Goal: Find specific page/section: Find specific page/section

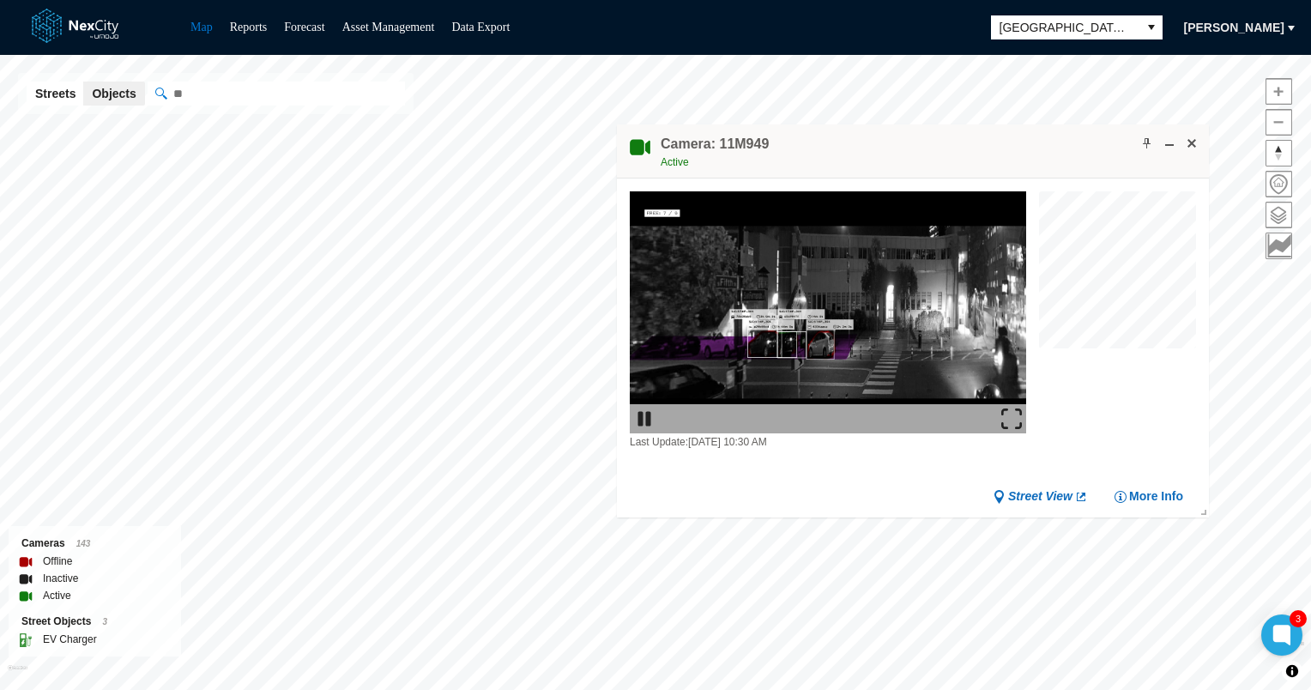
drag, startPoint x: 1004, startPoint y: 131, endPoint x: 916, endPoint y: 146, distance: 89.5
click at [916, 146] on div "Camera: 11M949 Active" at bounding box center [913, 151] width 592 height 54
click at [1192, 144] on span at bounding box center [1192, 143] width 14 height 14
